Goal: Browse casually

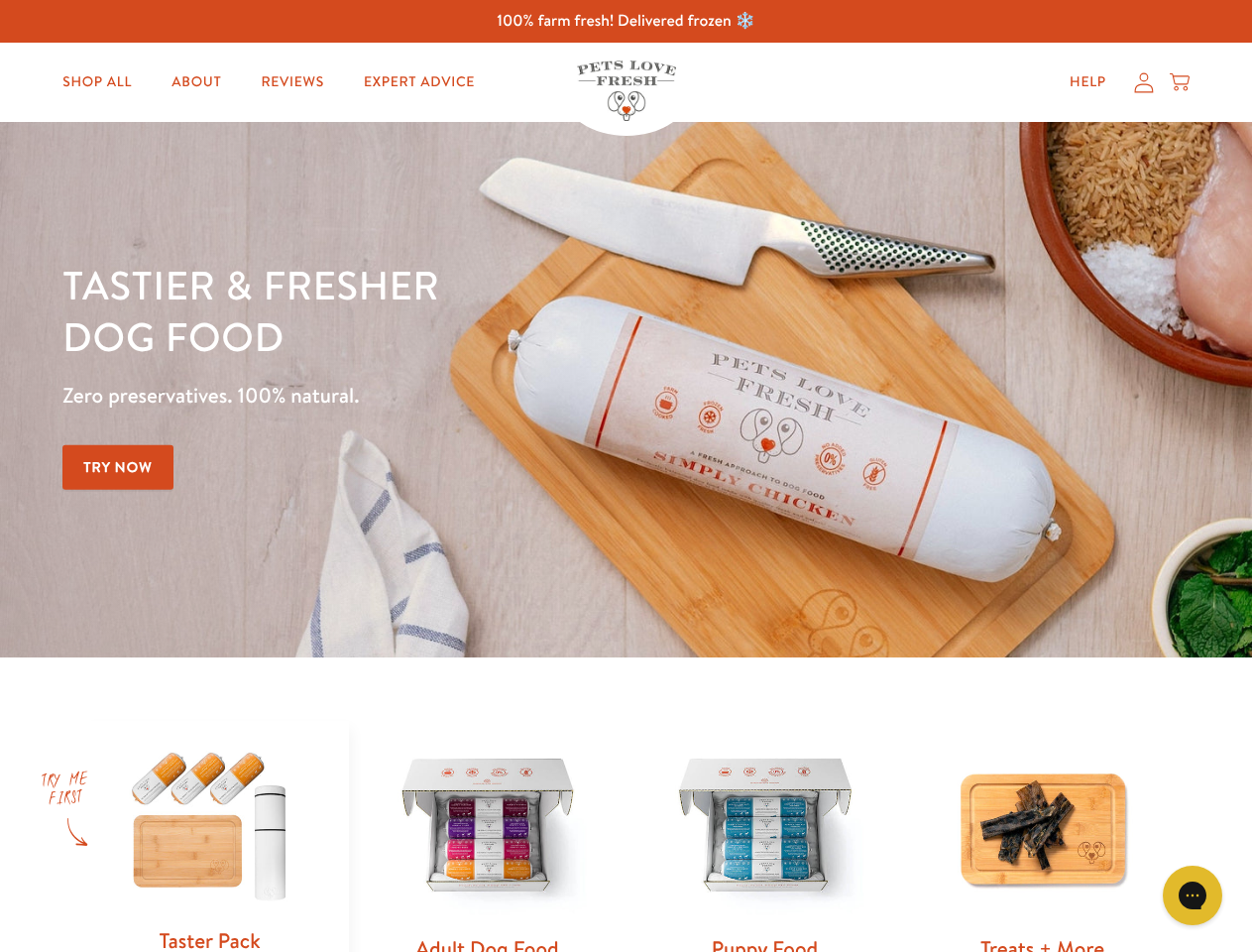
click at [626, 476] on div "Tastier & fresher dog food Zero preservatives. 100% natural. Try Now" at bounding box center [439, 390] width 752 height 262
click at [1193, 895] on icon "Gorgias live chat" at bounding box center [1192, 894] width 19 height 19
